Goal: Information Seeking & Learning: Learn about a topic

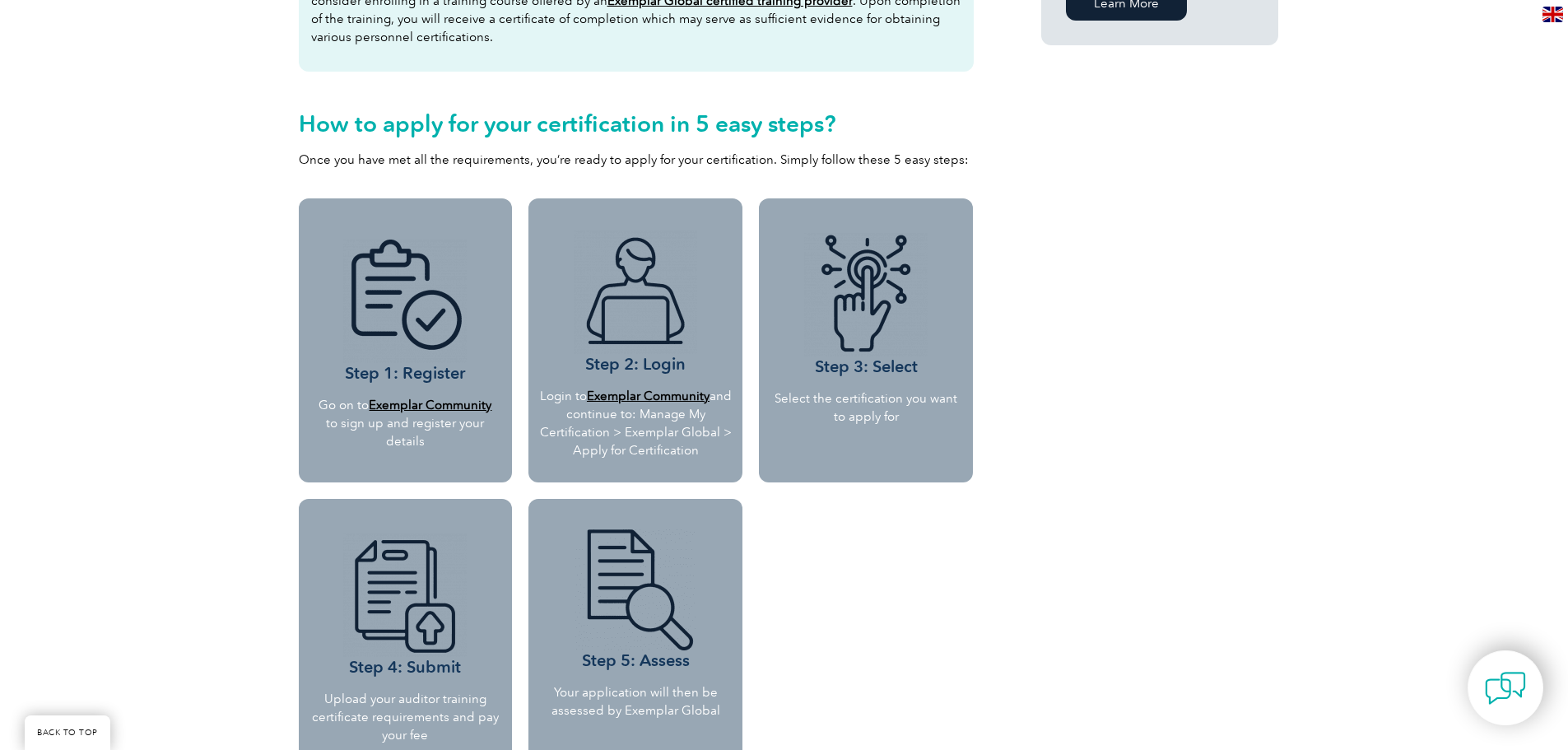
scroll to position [1564, 0]
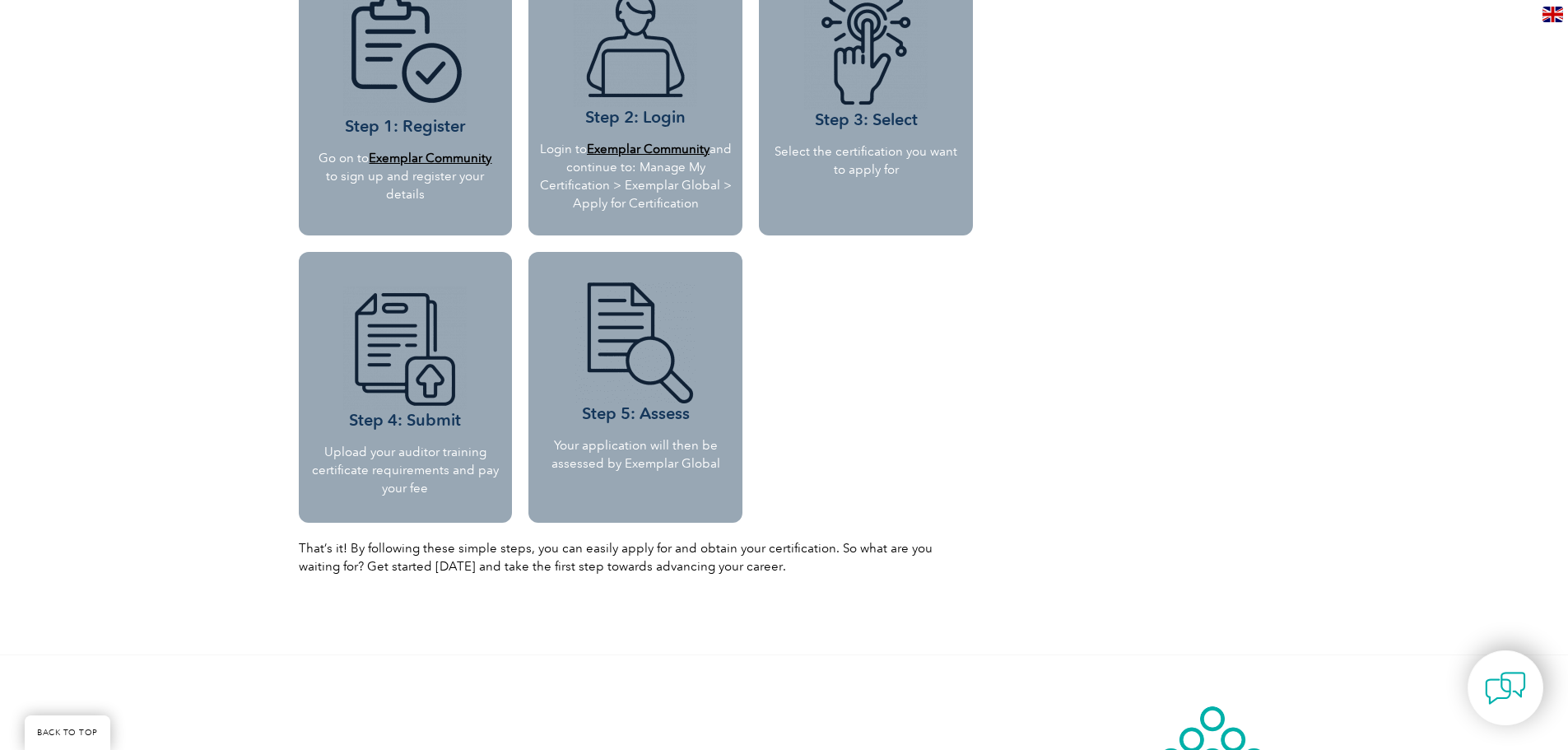
click at [453, 151] on b "Exemplar Community" at bounding box center [430, 157] width 122 height 15
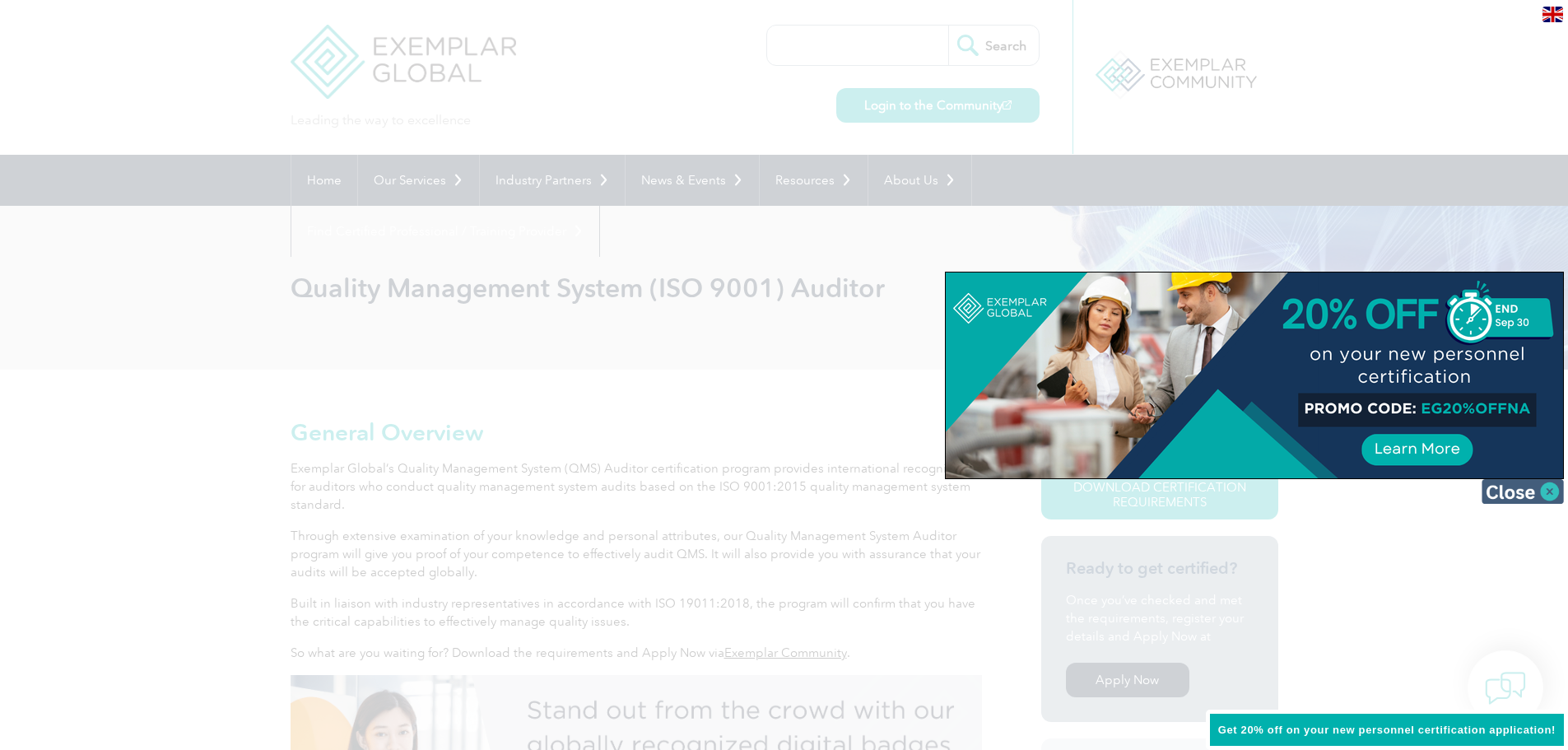
click at [1522, 489] on img at bounding box center [1523, 491] width 82 height 24
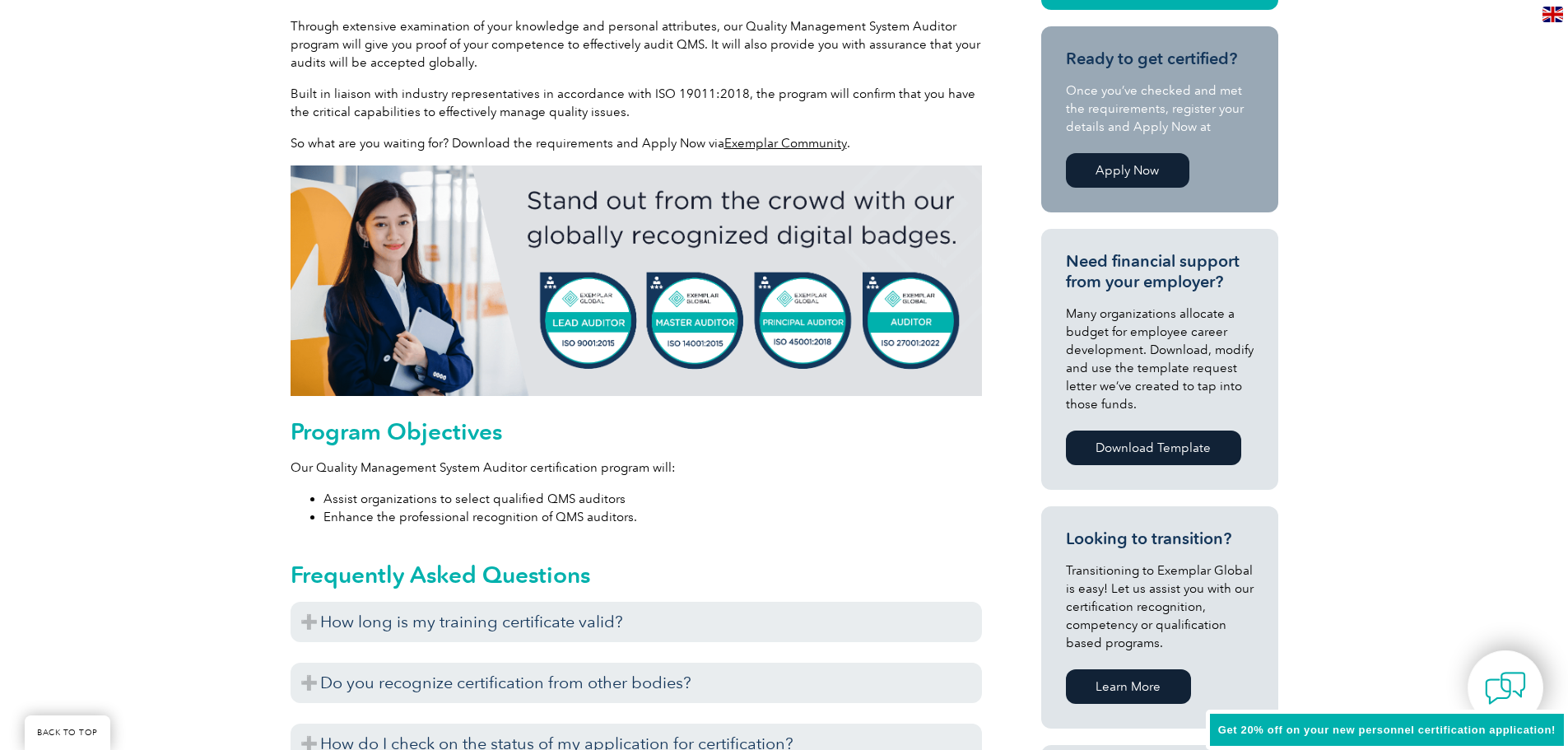
scroll to position [658, 0]
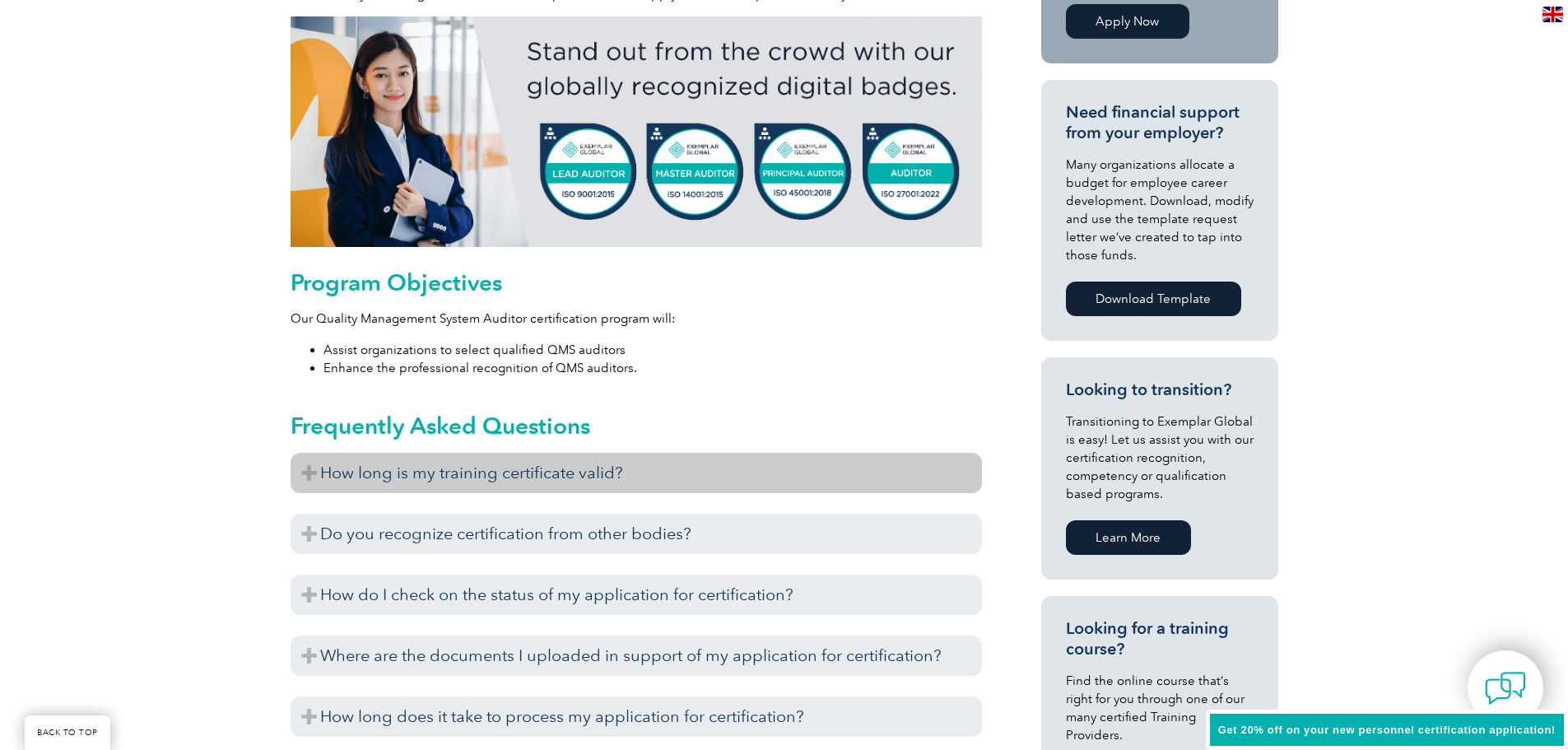
click at [583, 472] on h3 "How long is my training certificate valid?" at bounding box center [635, 473] width 691 height 40
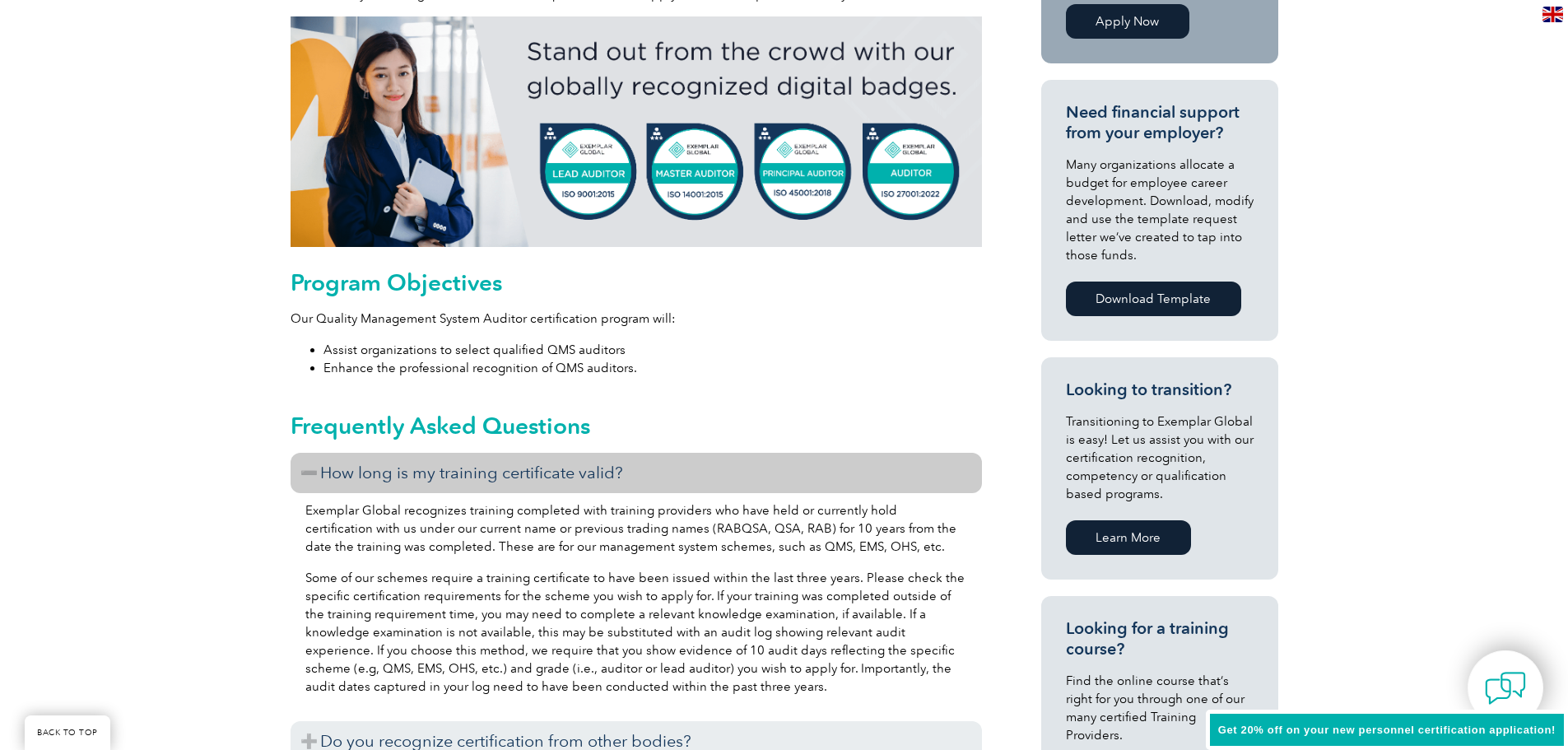
click at [583, 472] on h3 "How long is my training certificate valid?" at bounding box center [635, 473] width 691 height 40
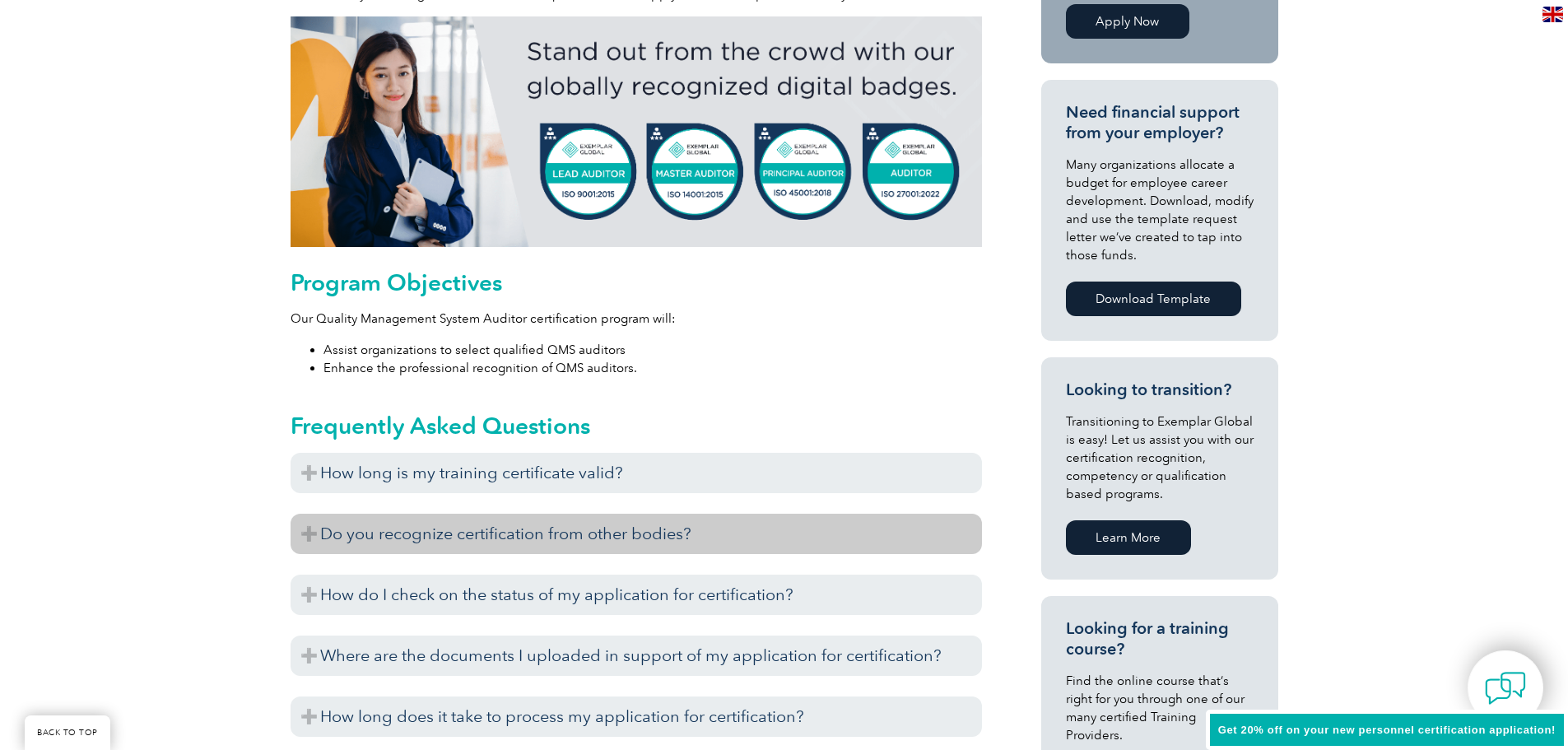
click at [559, 536] on h3 "Do you recognize certification from other bodies?" at bounding box center [635, 534] width 691 height 40
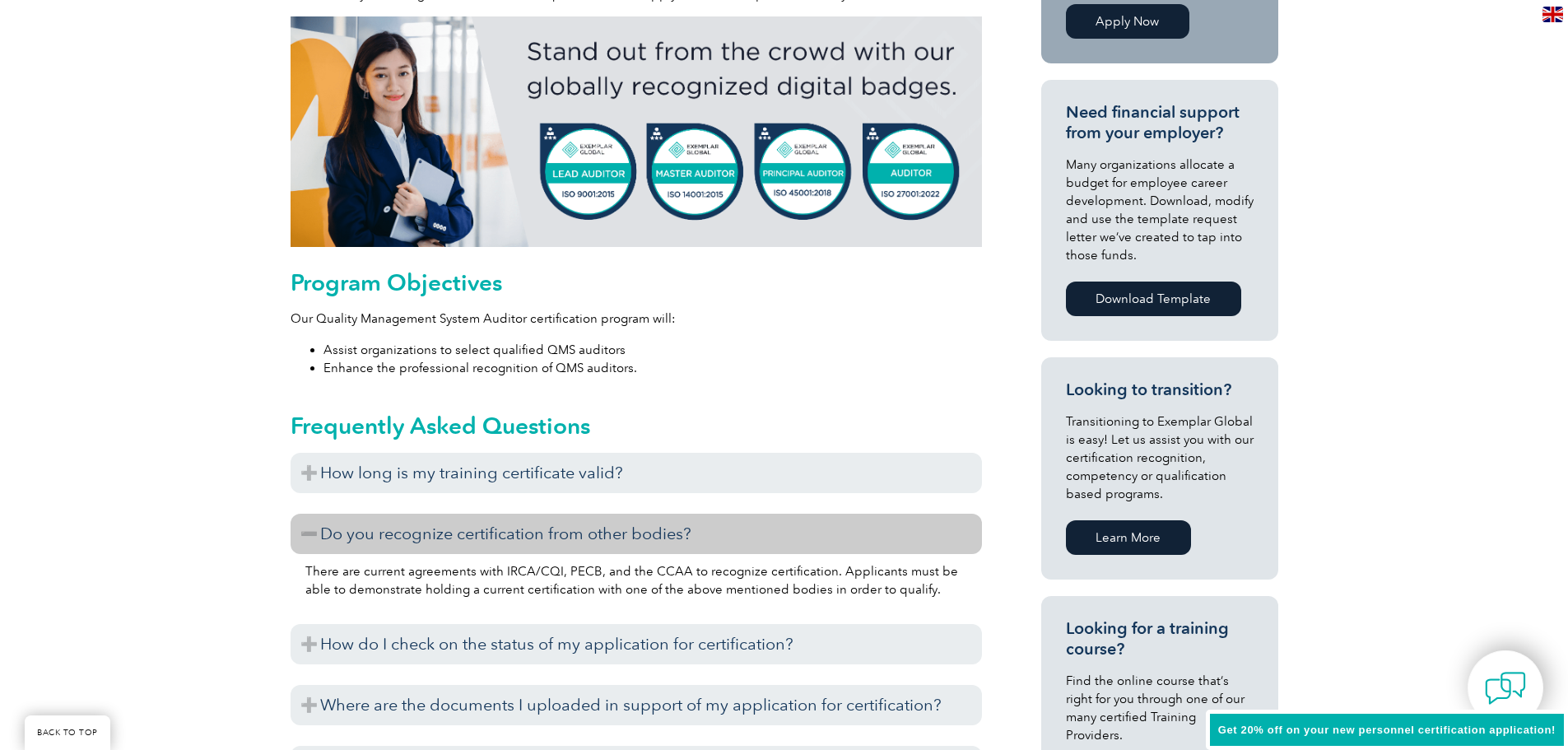
click at [559, 536] on h3 "Do you recognize certification from other bodies?" at bounding box center [635, 534] width 691 height 40
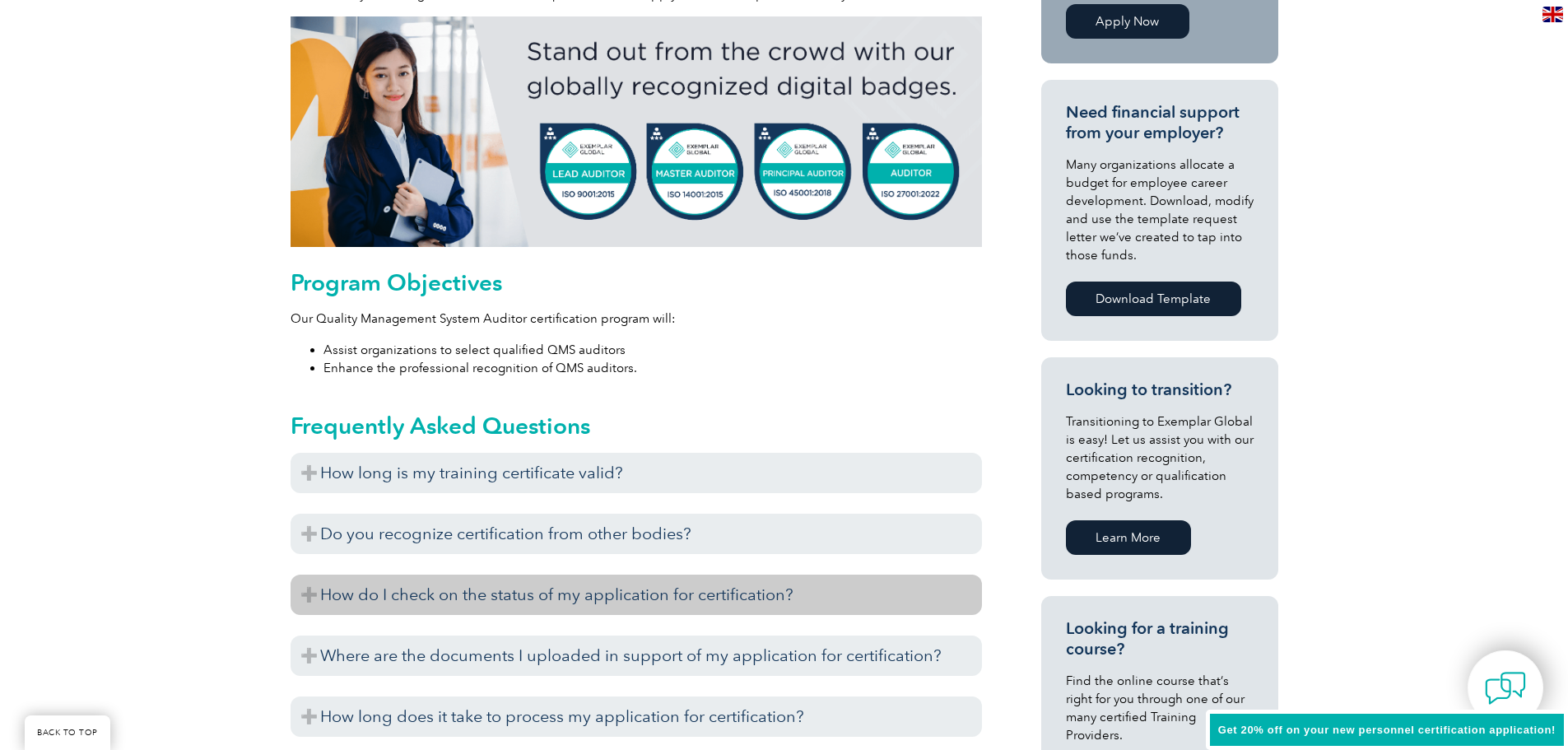
scroll to position [740, 0]
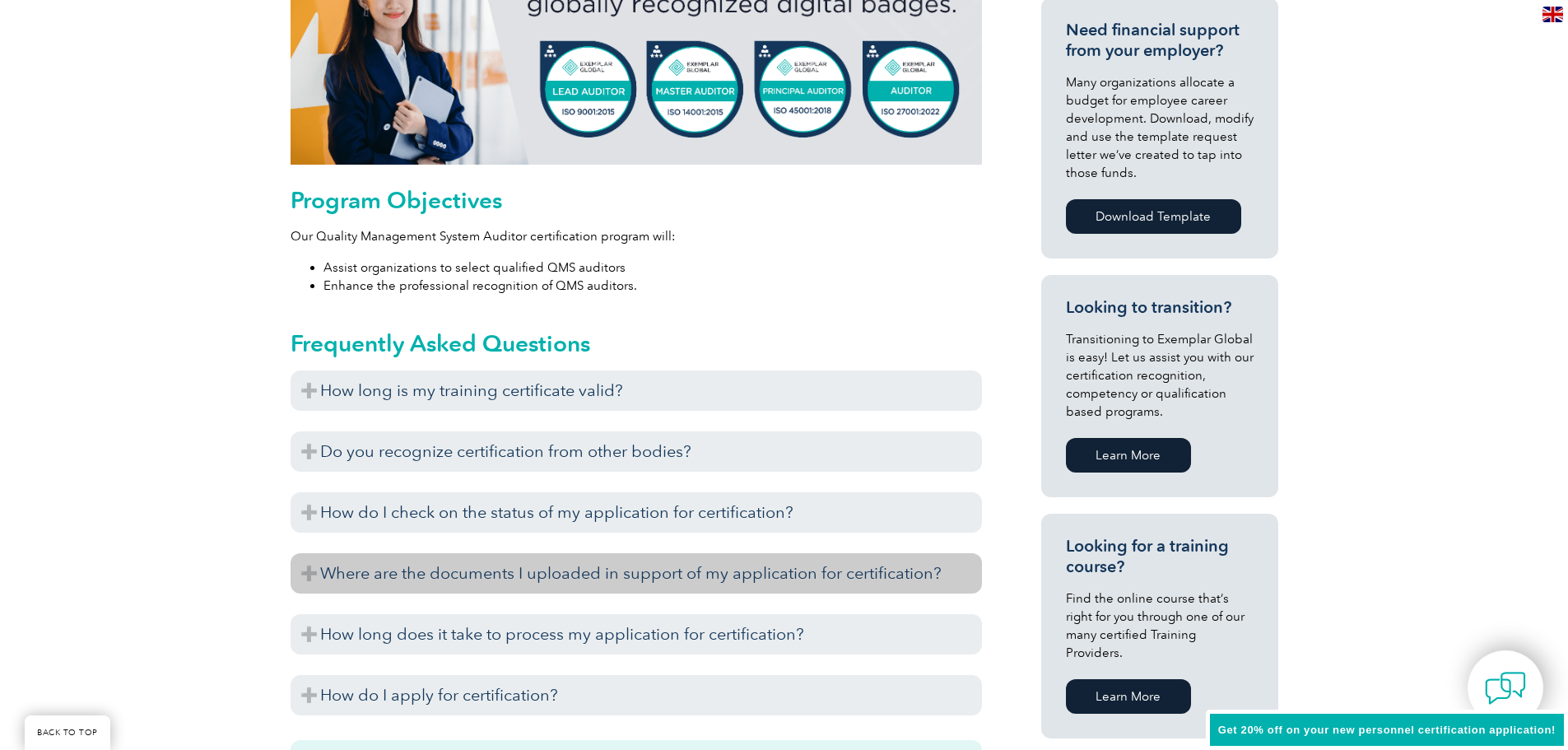
click at [586, 575] on h3 "Where are the documents I uploaded in support of my application for certificati…" at bounding box center [635, 573] width 691 height 40
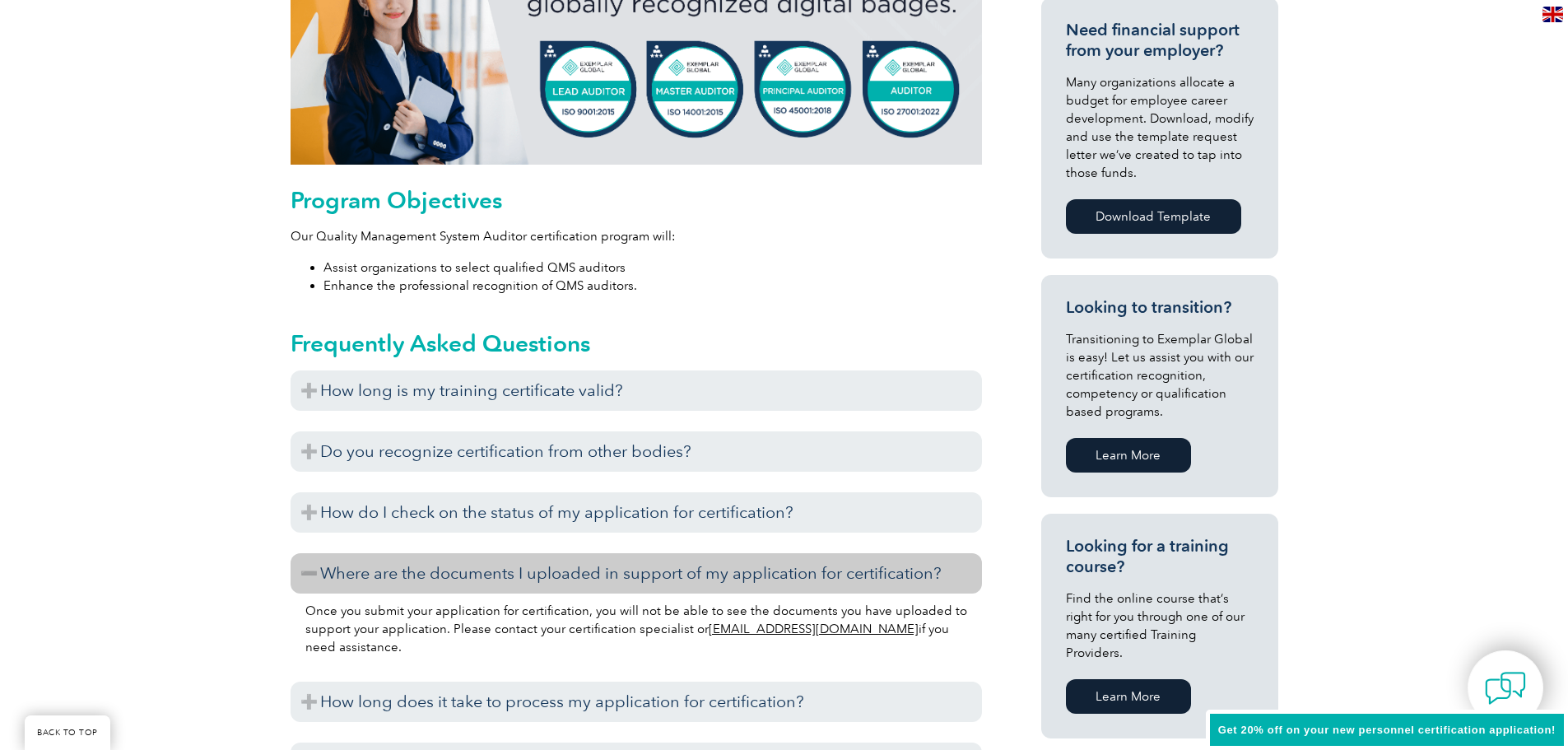
click at [586, 575] on h3 "Where are the documents I uploaded in support of my application for certificati…" at bounding box center [635, 573] width 691 height 40
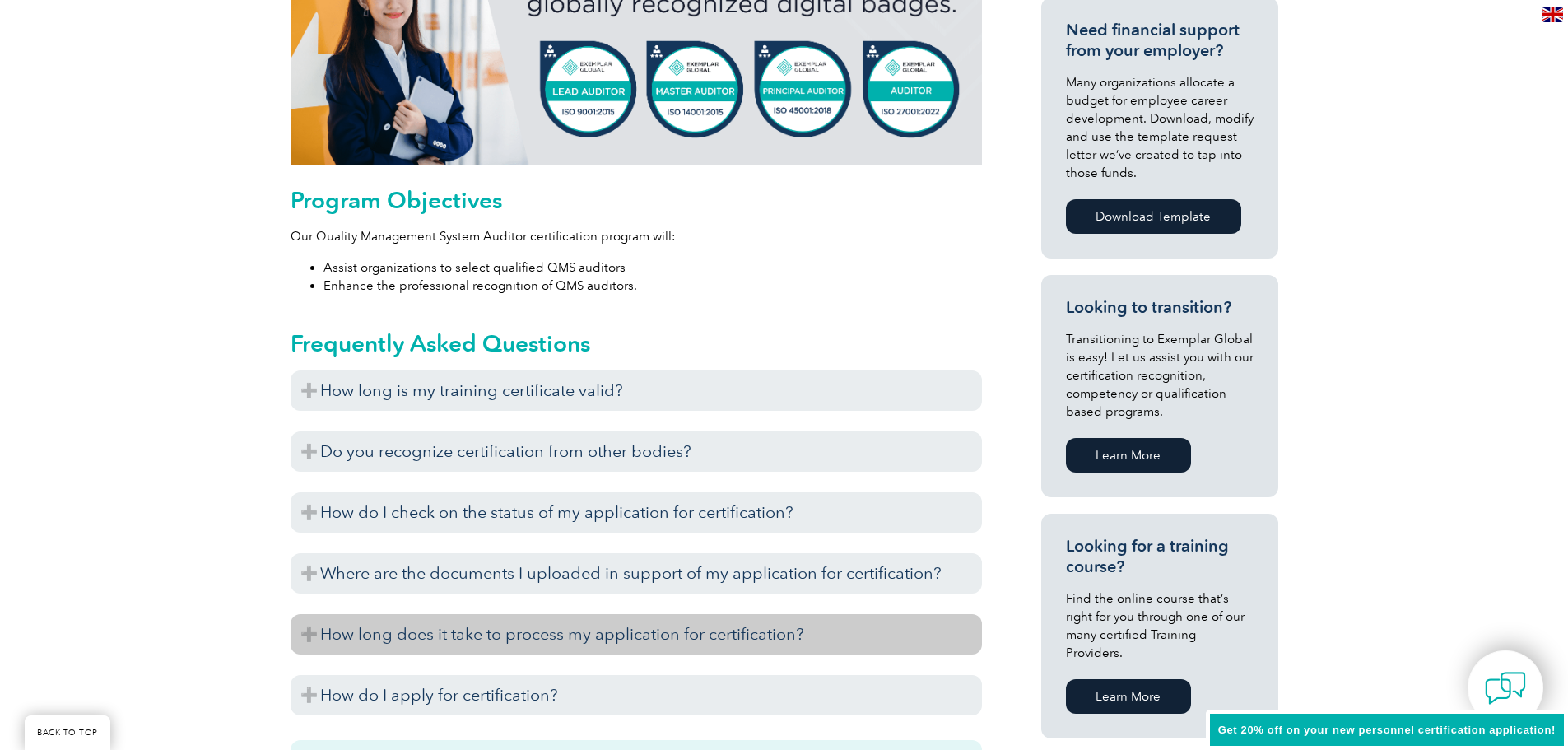
click at [572, 622] on h3 "How long does it take to process my application for certification?" at bounding box center [635, 634] width 691 height 40
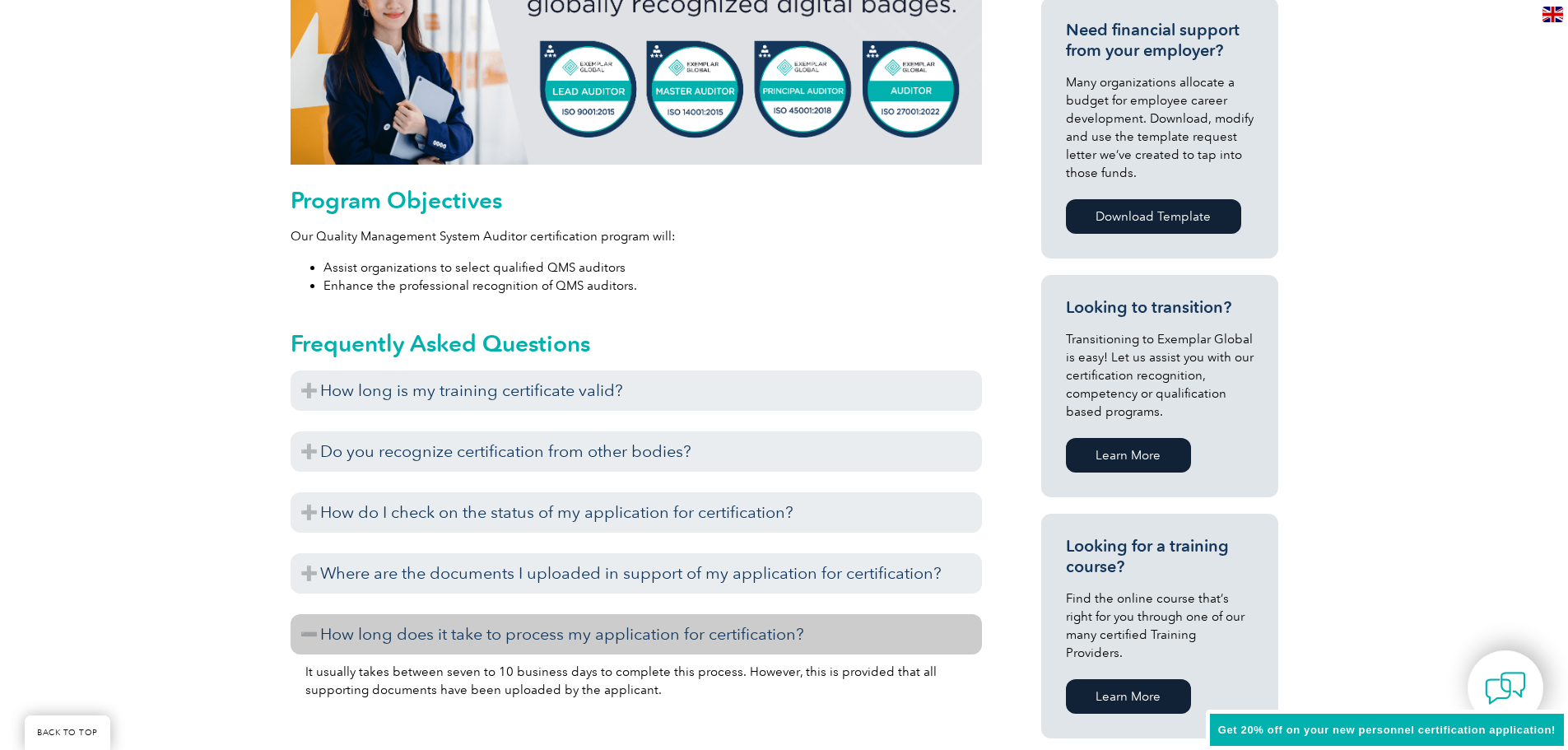
click at [572, 622] on h3 "How long does it take to process my application for certification?" at bounding box center [635, 634] width 691 height 40
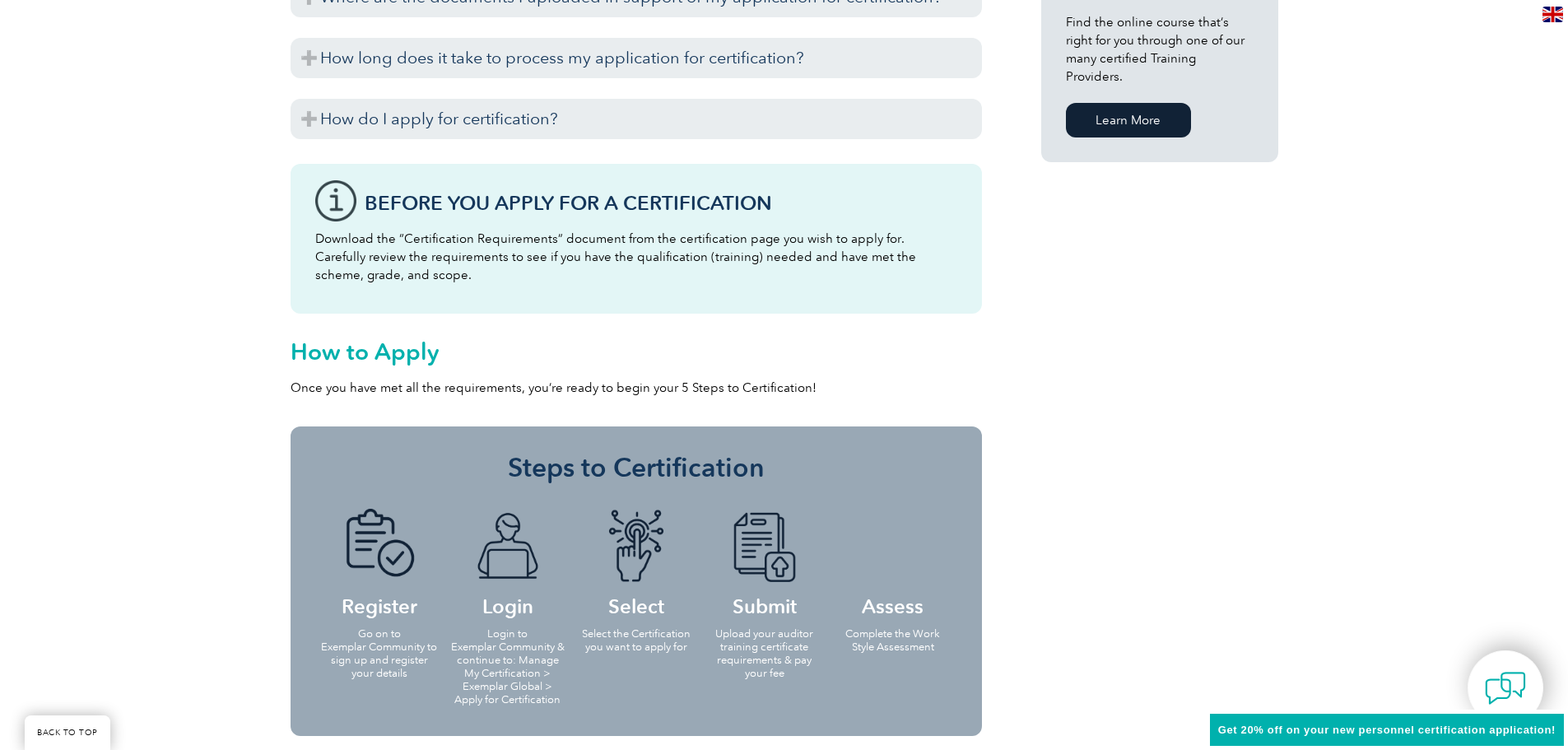
scroll to position [1810, 0]
